Goal: Information Seeking & Learning: Understand process/instructions

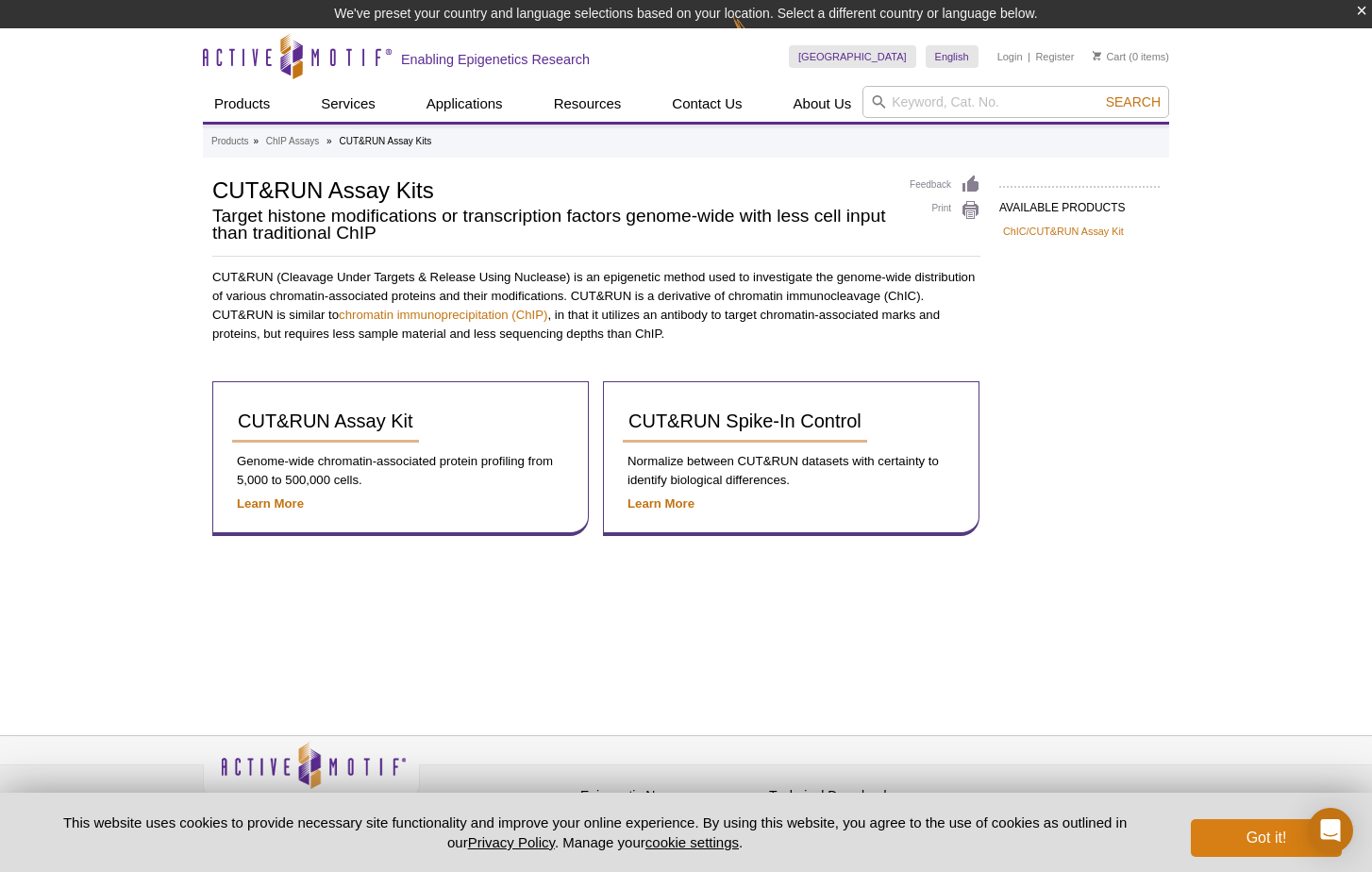
click at [1254, 836] on button "Got it!" at bounding box center [1266, 838] width 151 height 37
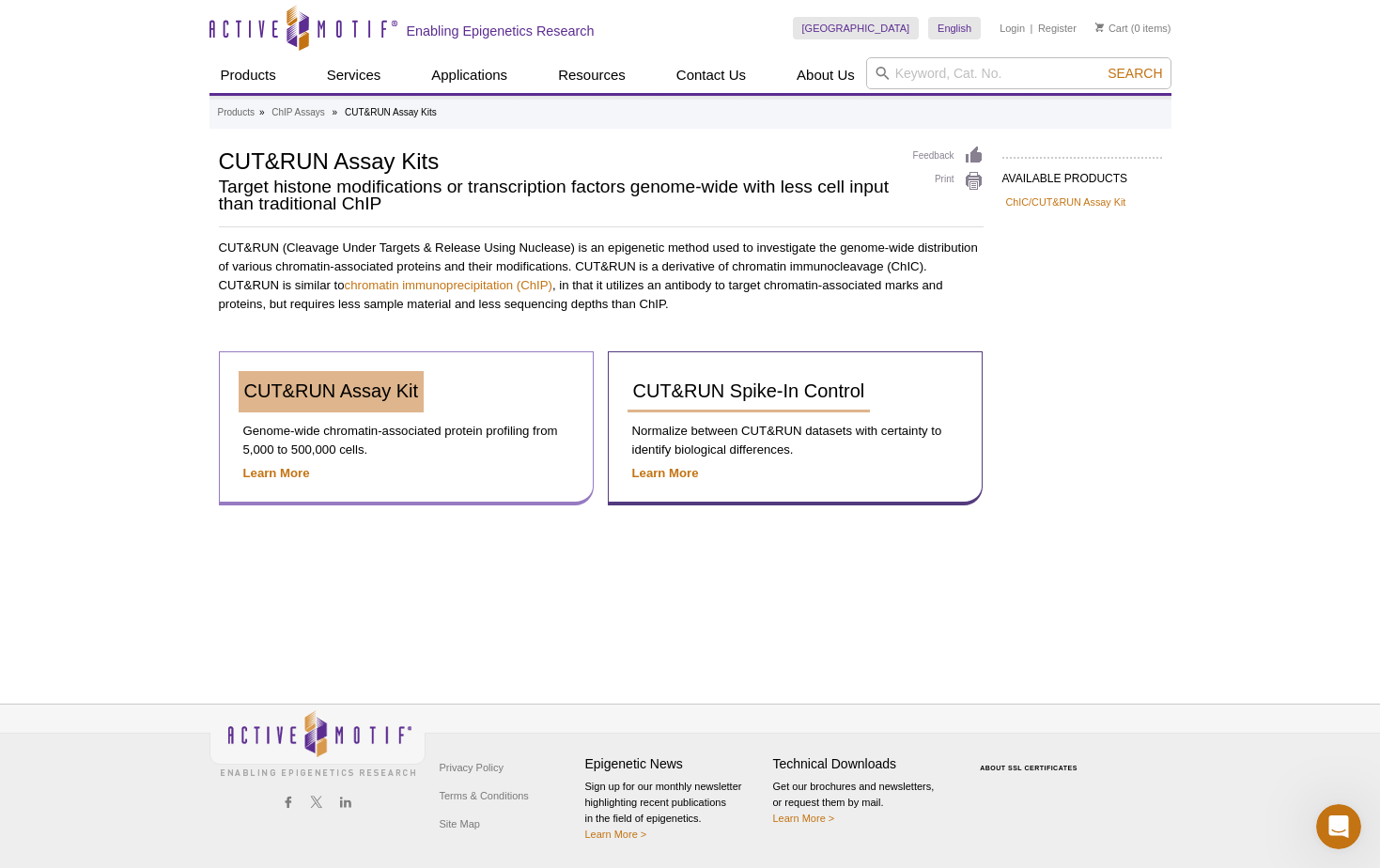
click at [364, 394] on span "CUT&RUN Assay Kit" at bounding box center [332, 390] width 175 height 21
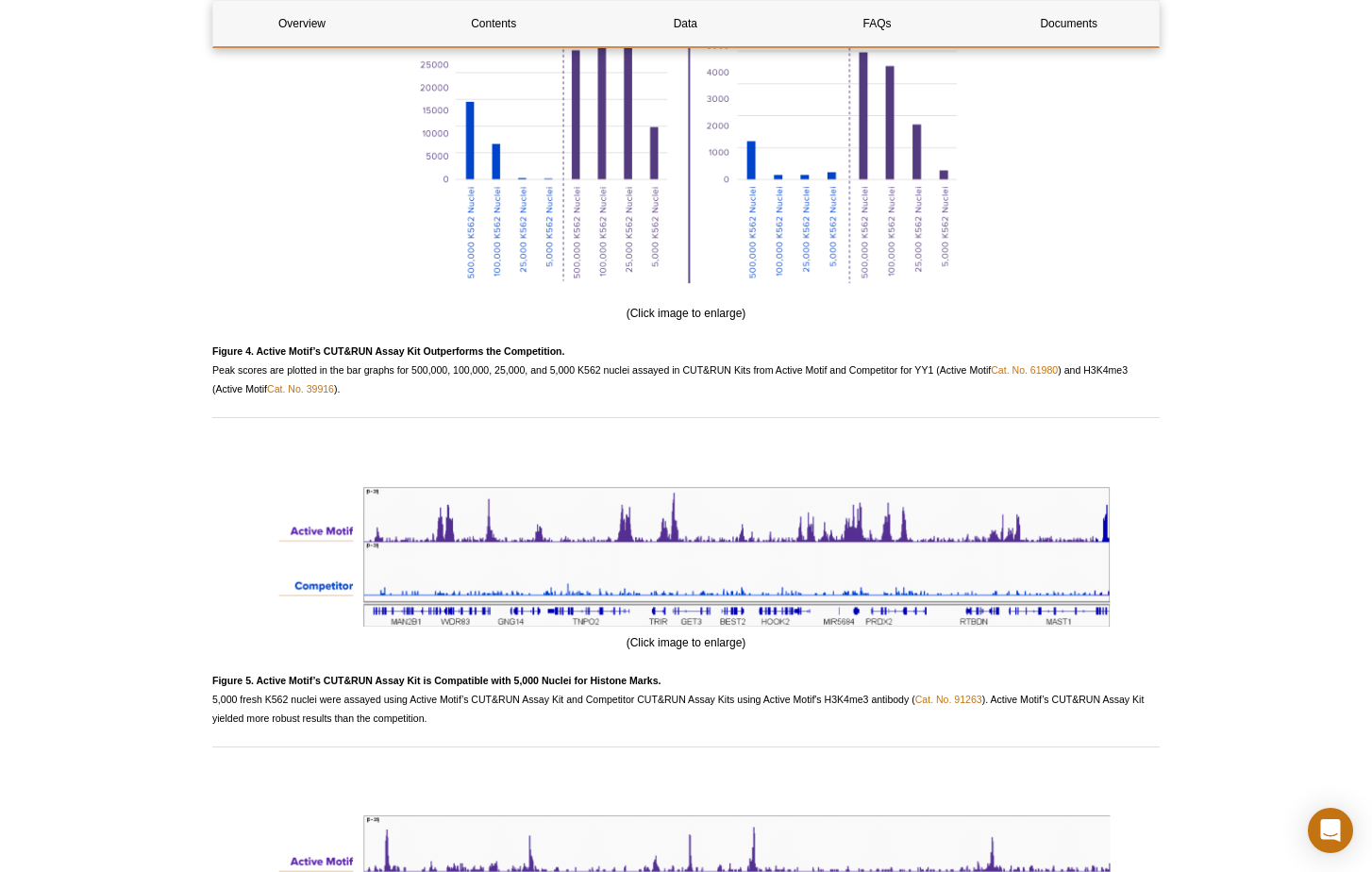
scroll to position [5399, 0]
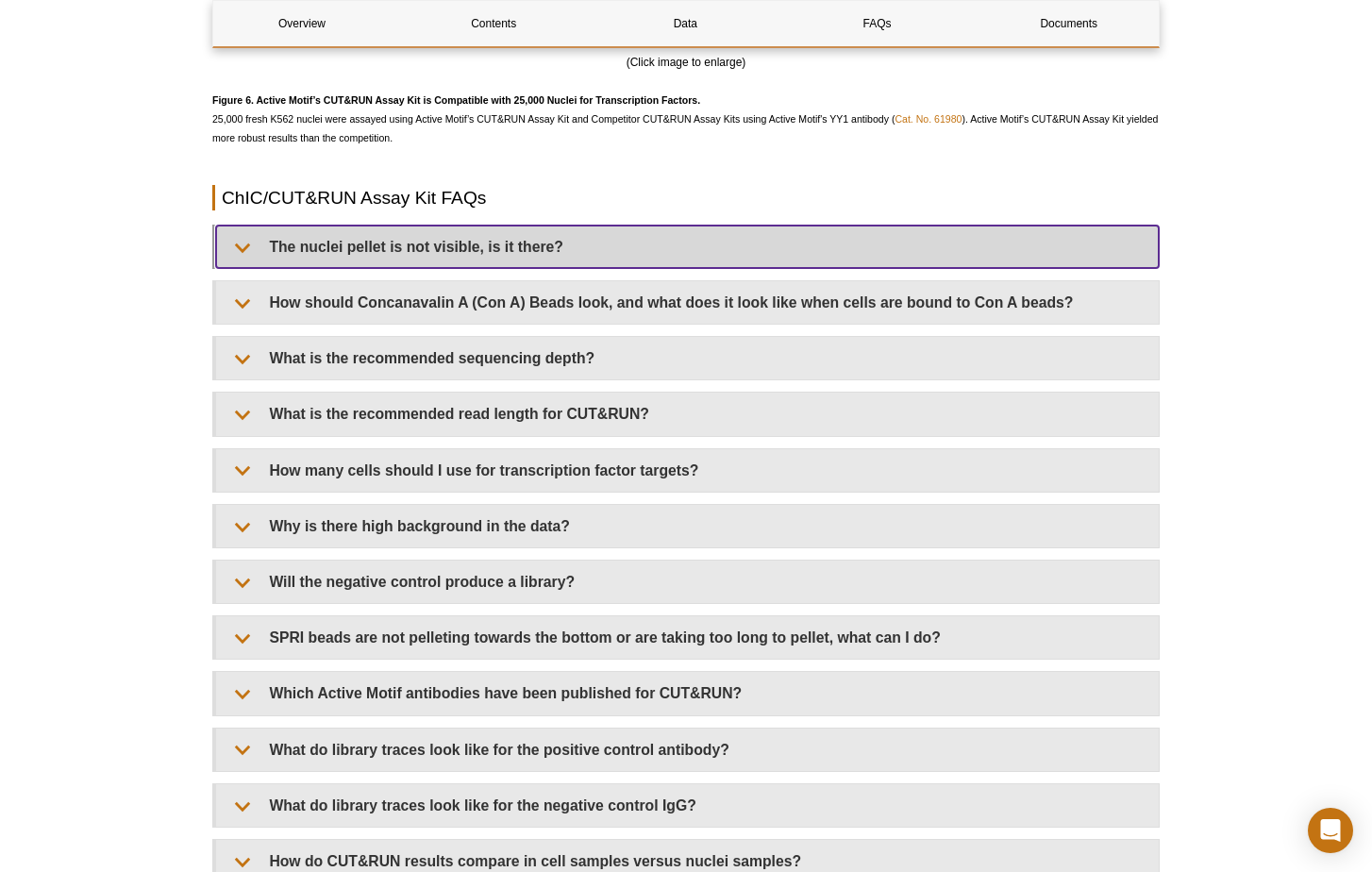
click at [577, 256] on summary "The nuclei pellet is not visible, is it there?" at bounding box center [687, 246] width 943 height 42
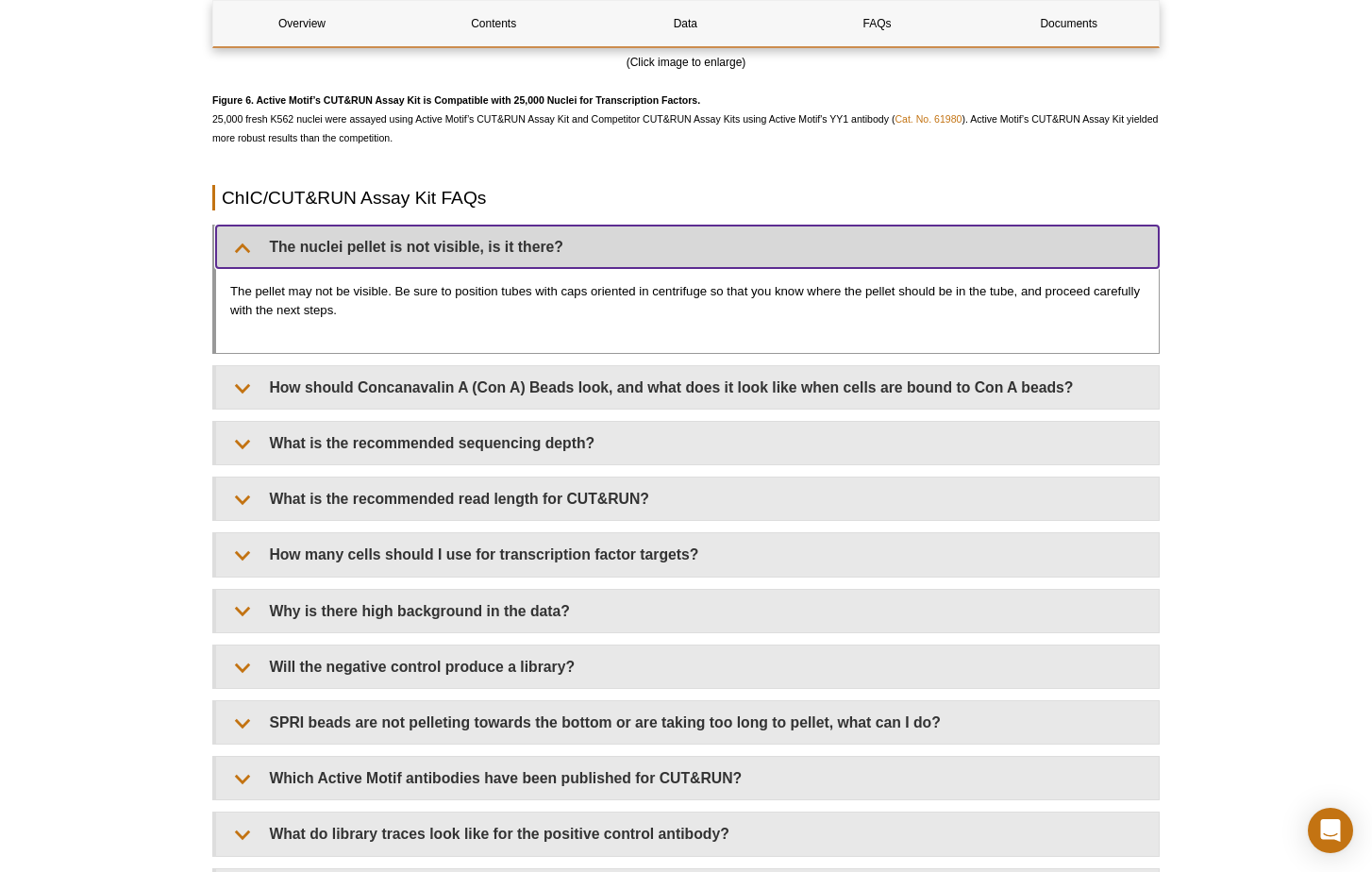
click at [581, 254] on summary "The nuclei pellet is not visible, is it there?" at bounding box center [687, 246] width 943 height 42
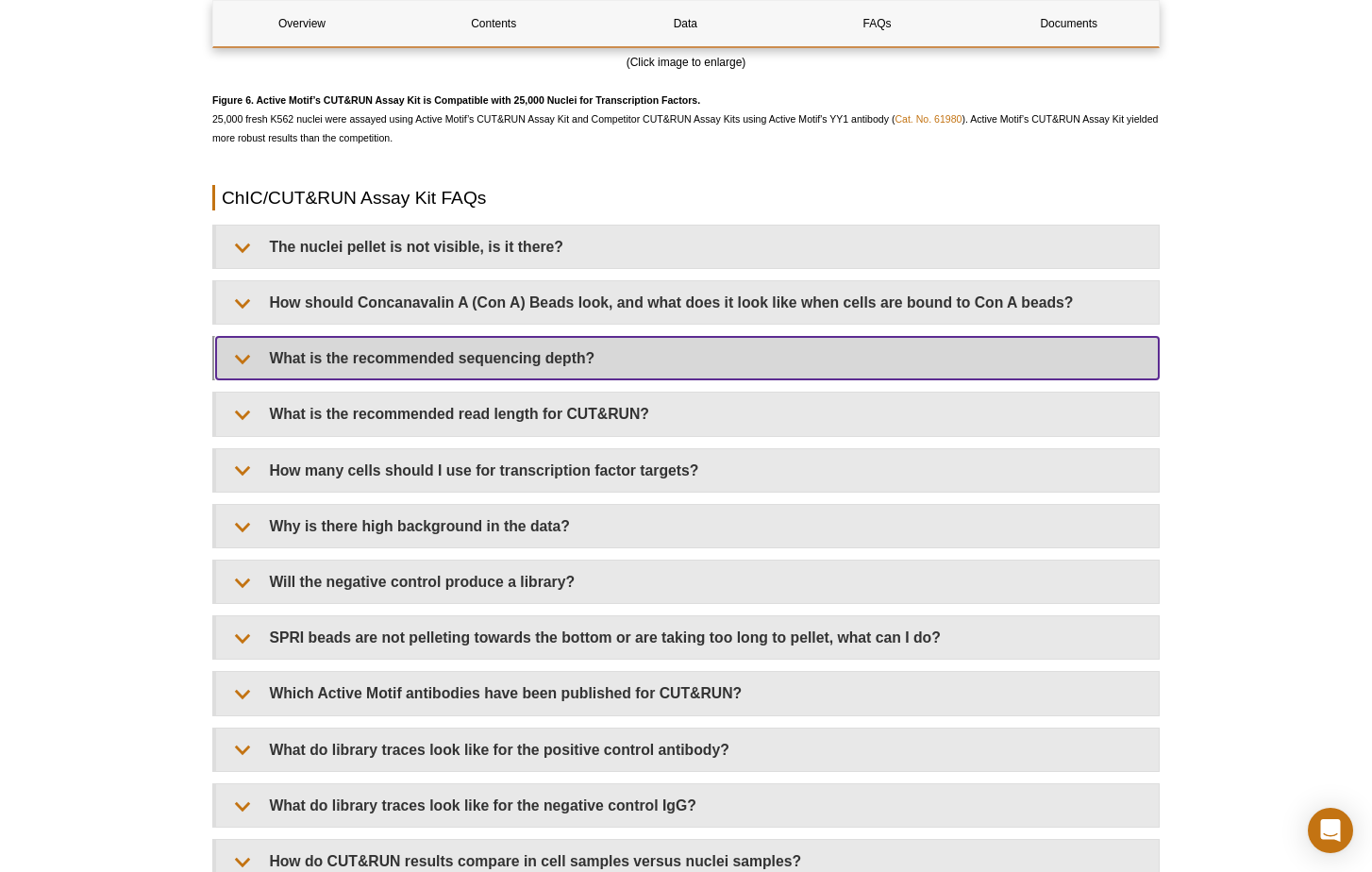
click at [588, 379] on summary "What is the recommended sequencing depth?" at bounding box center [687, 357] width 943 height 42
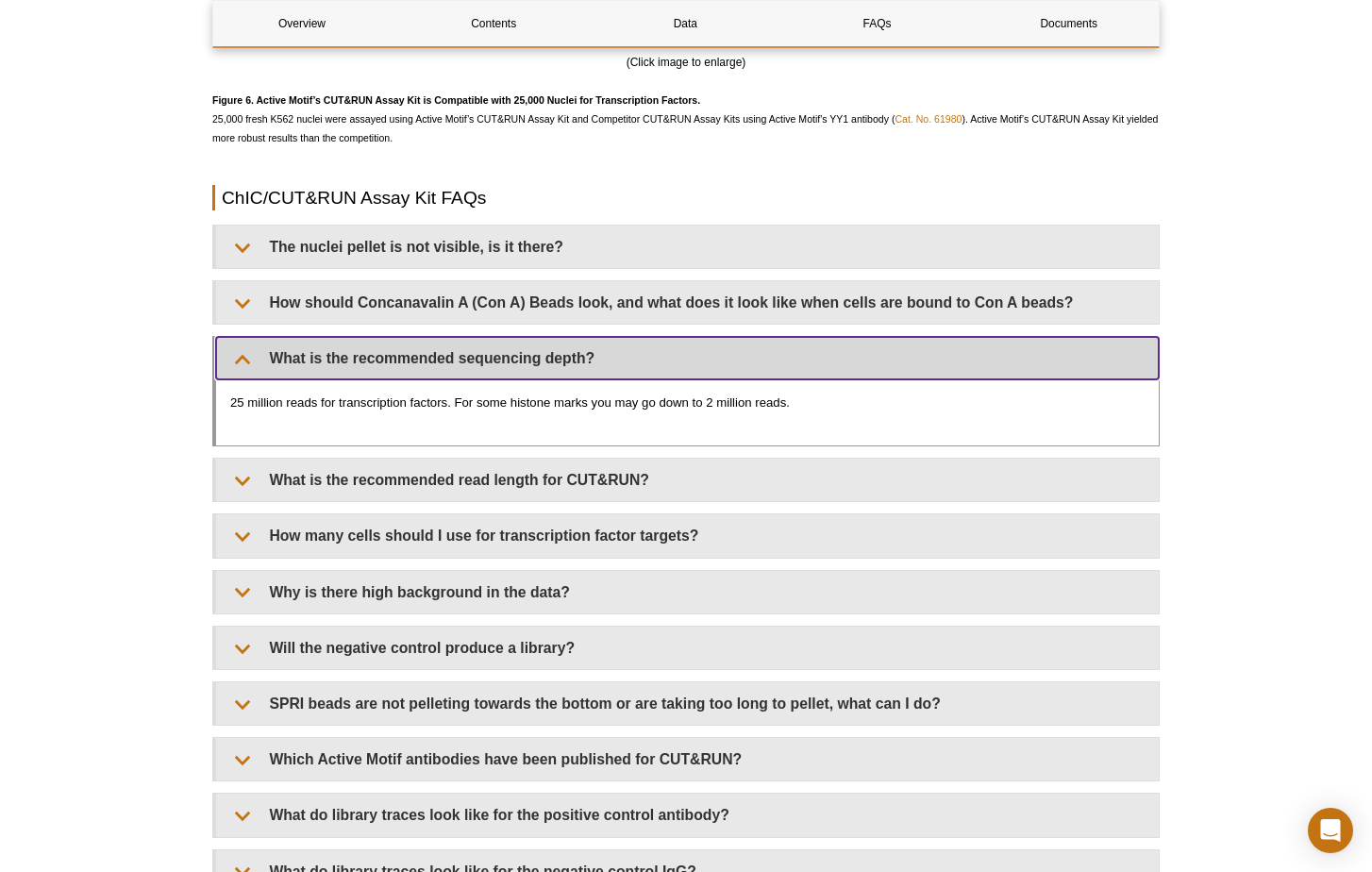
click at [590, 379] on summary "What is the recommended sequencing depth?" at bounding box center [687, 357] width 943 height 42
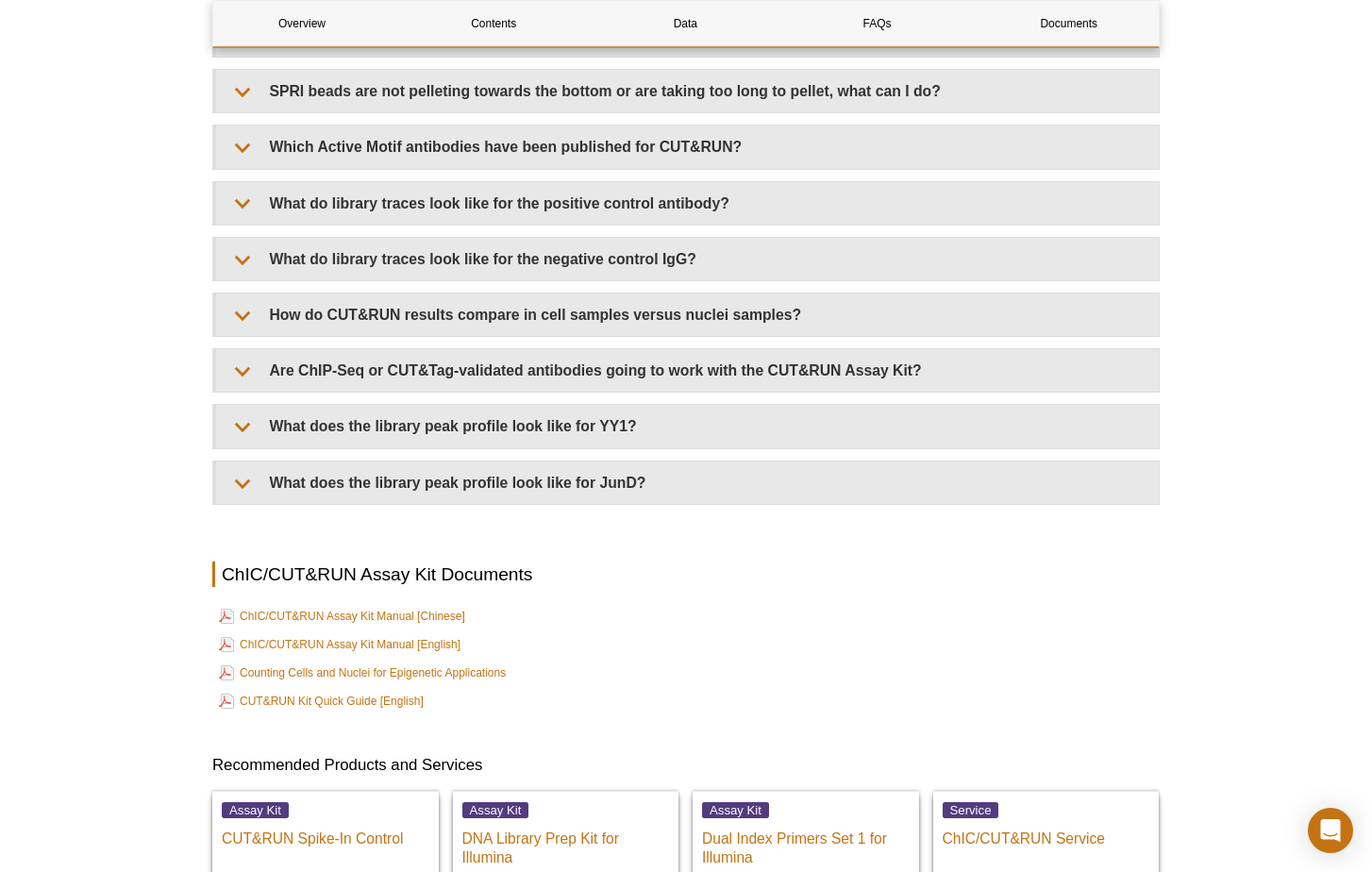
scroll to position [6360, 0]
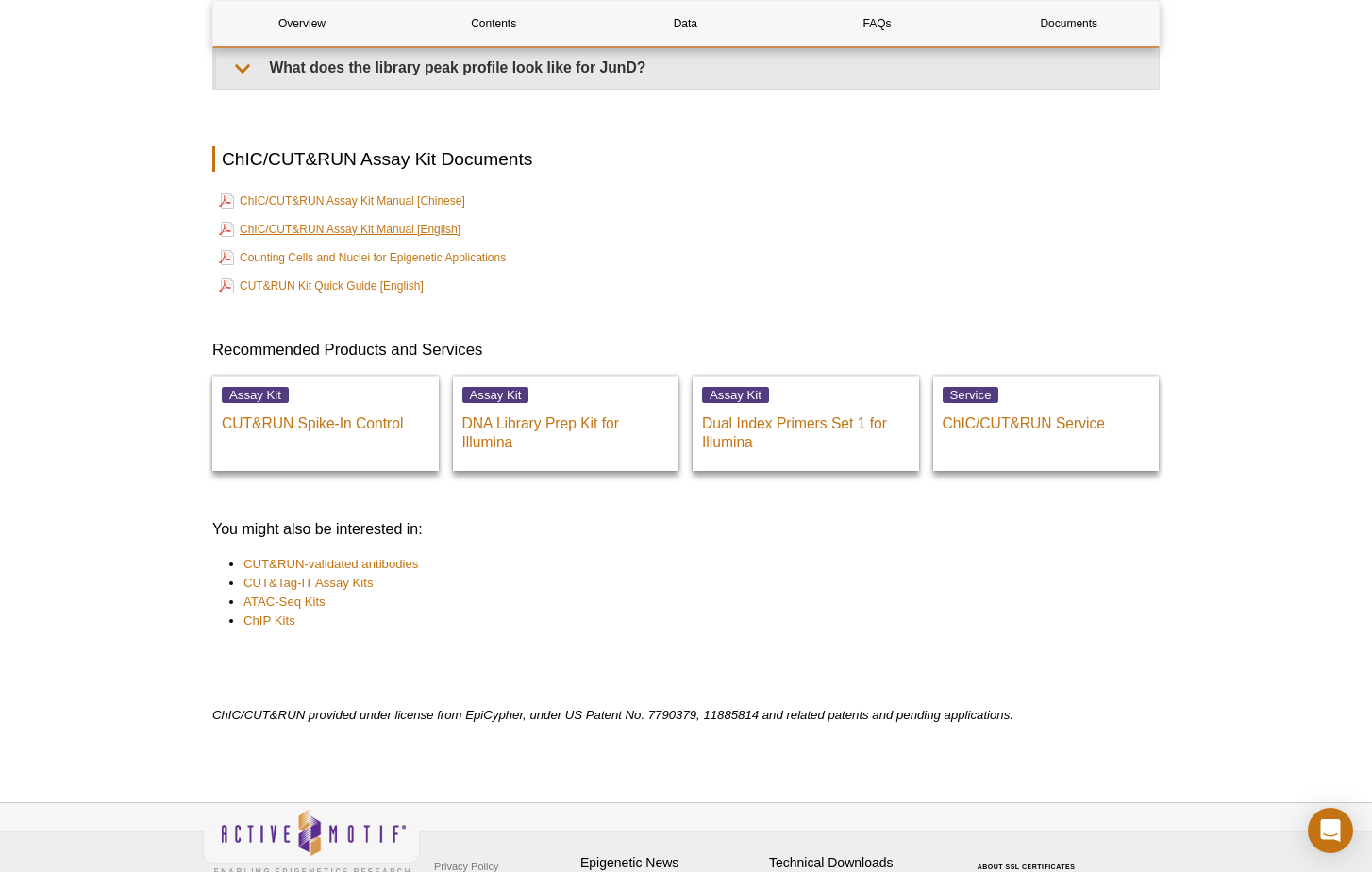
click at [418, 241] on link "ChIC/CUT&RUN Assay Kit Manual [English]" at bounding box center [340, 229] width 242 height 23
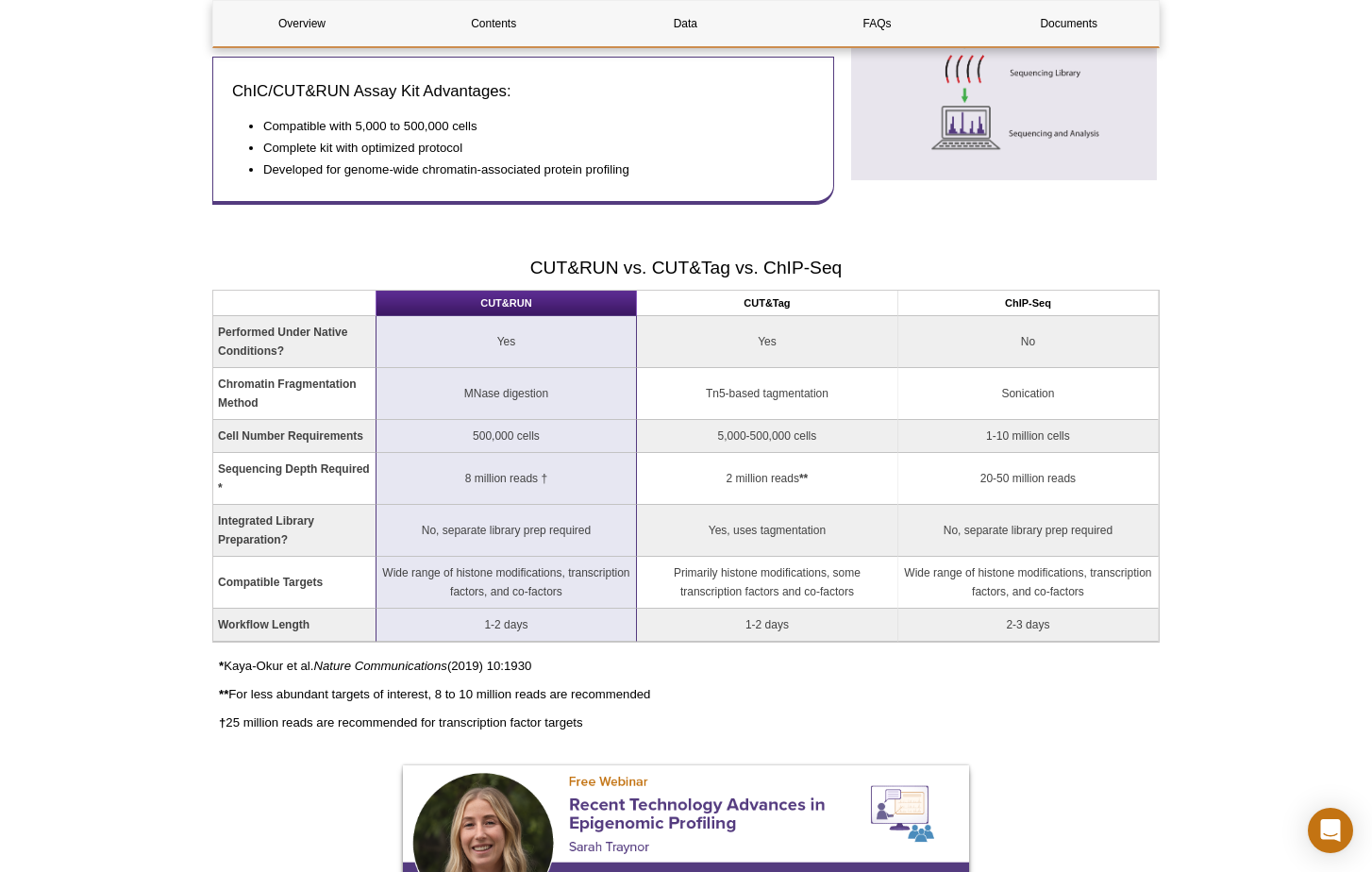
scroll to position [1166, 0]
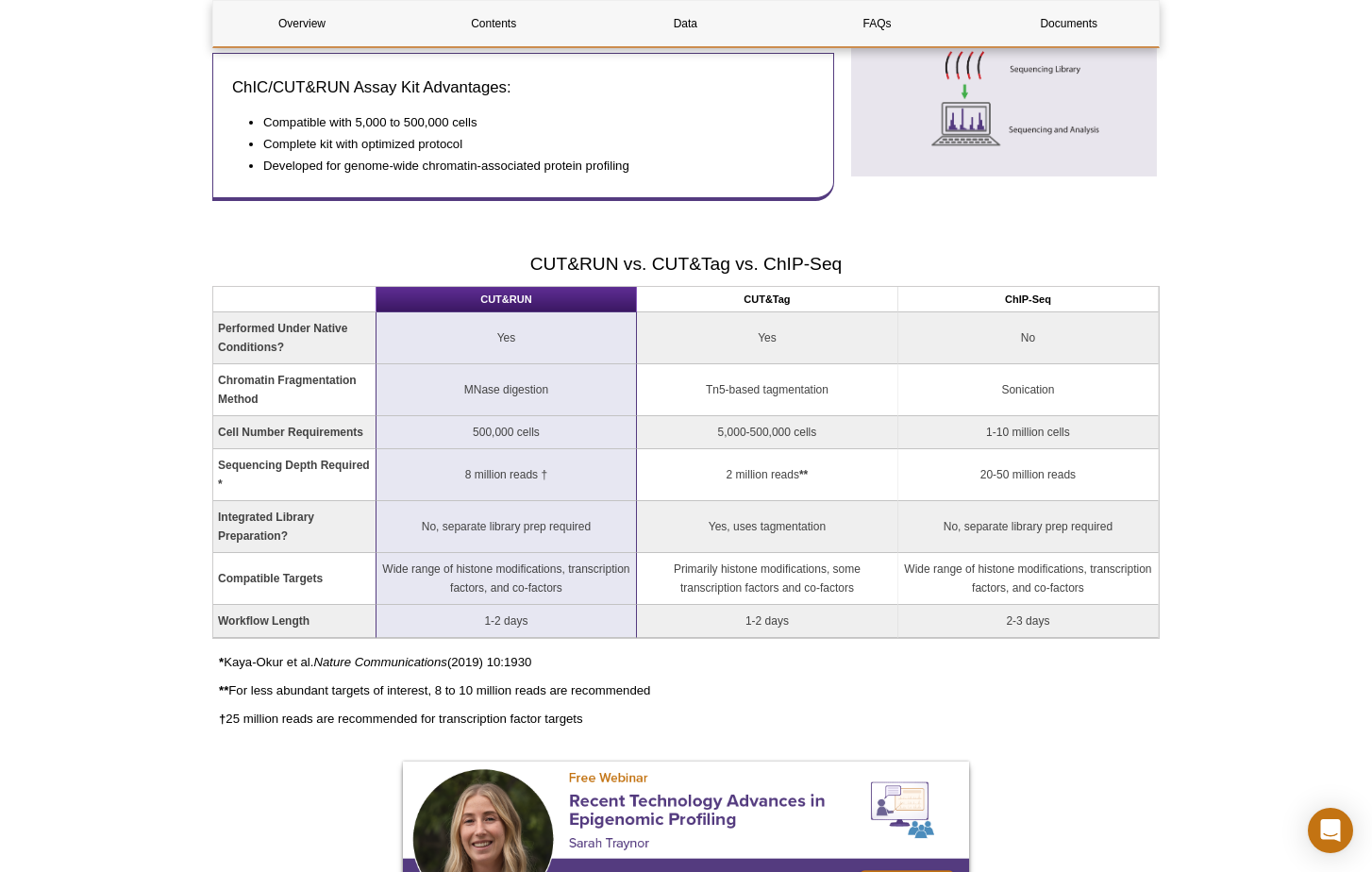
click at [765, 300] on th "CUT&Tag" at bounding box center [767, 300] width 261 height 26
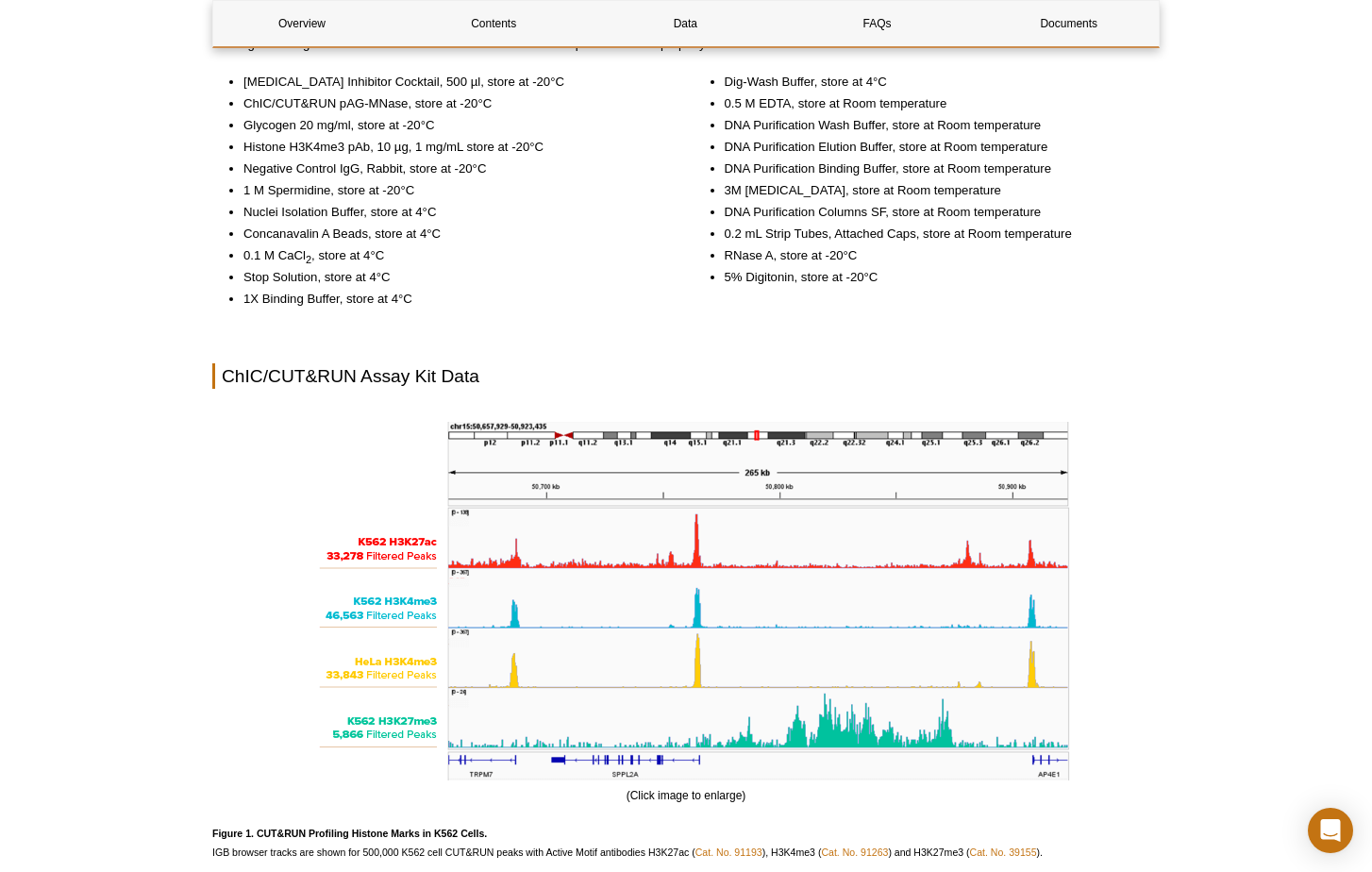
scroll to position [2007, 0]
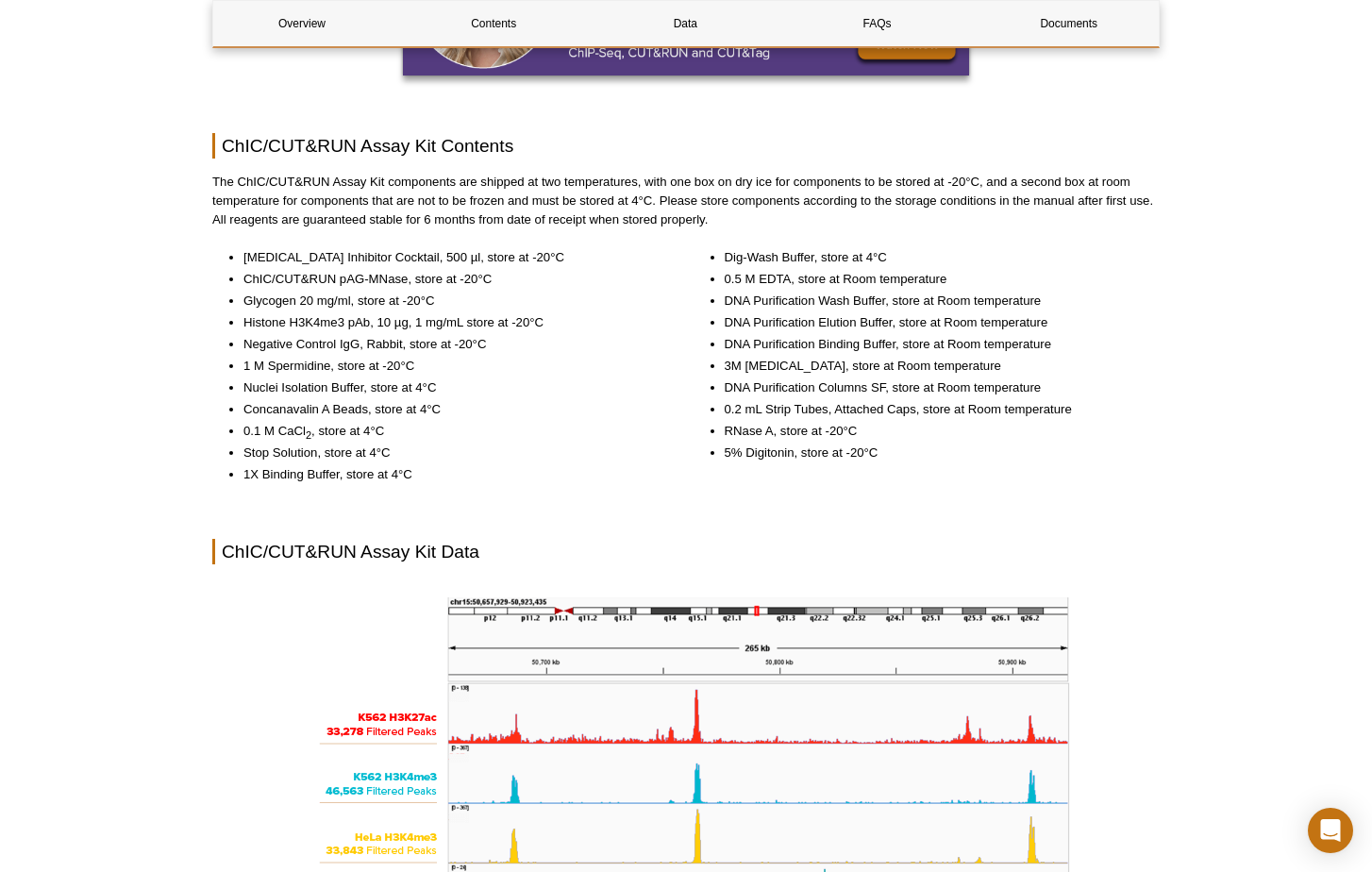
click at [1015, 418] on li "0.2 mL Strip Tubes, Attached Caps, store at Room temperature" at bounding box center [933, 409] width 417 height 19
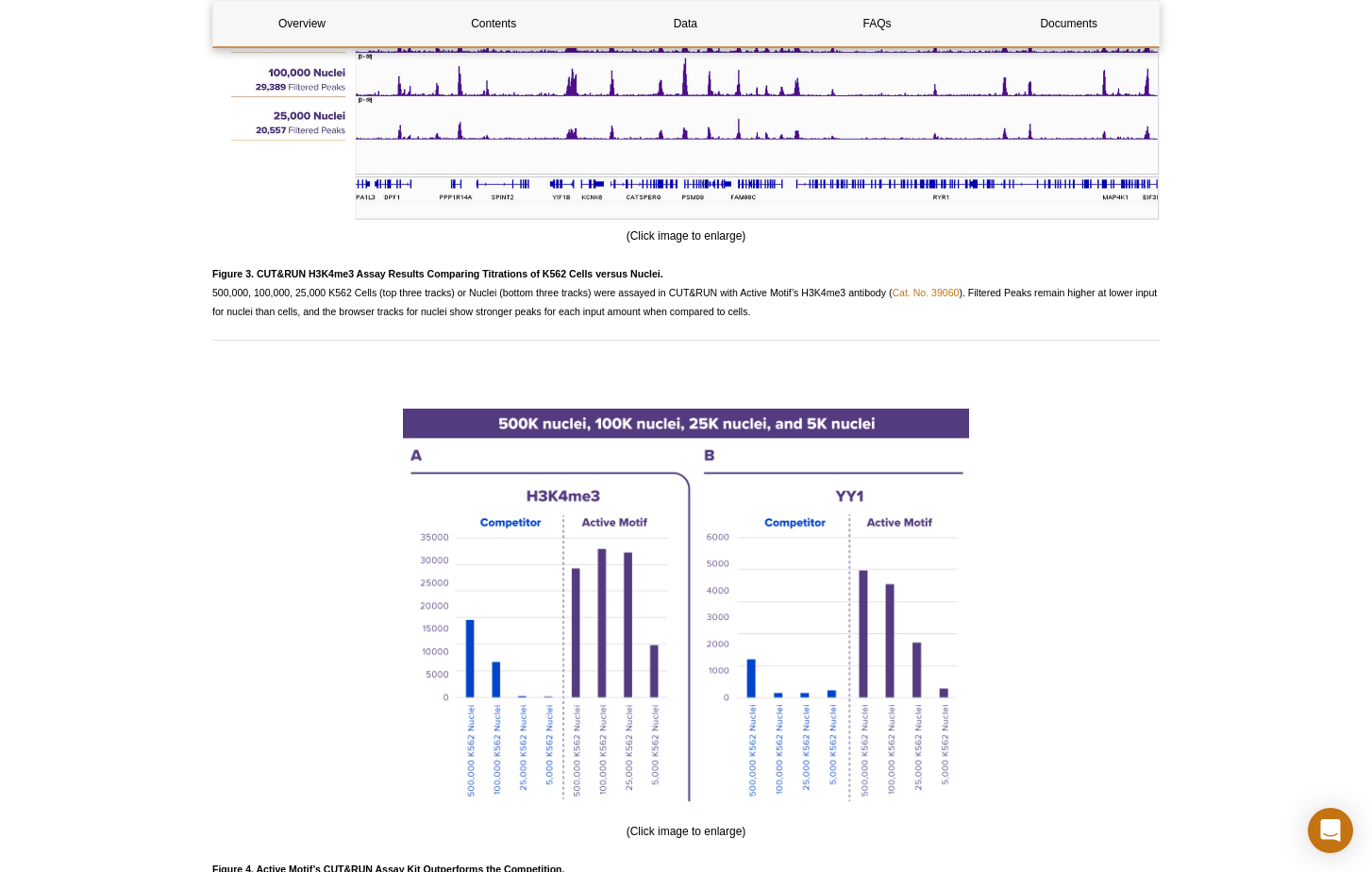
scroll to position [3833, 0]
